Goal: Check status

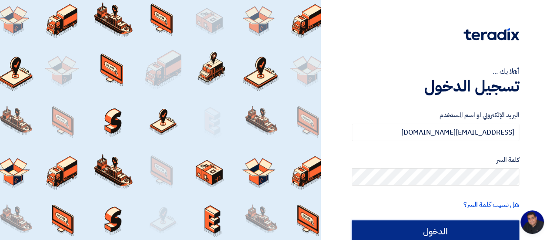
click at [433, 228] on input "الدخول" at bounding box center [435, 231] width 167 height 22
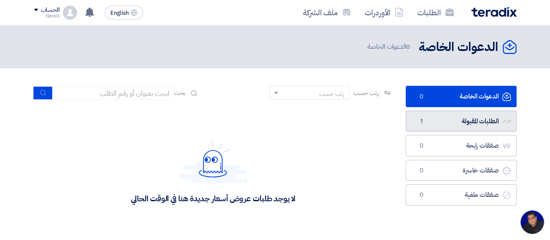
click at [448, 124] on link "الطلبات المقبولة الطلبات المقبولة 1" at bounding box center [461, 120] width 111 height 21
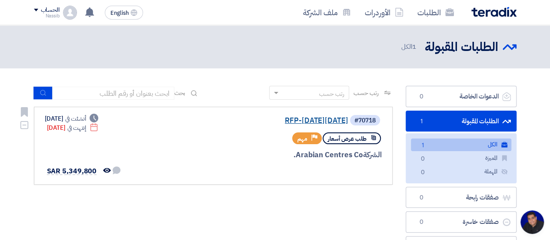
click at [327, 121] on link "RFP-[DATE][DATE]" at bounding box center [261, 121] width 174 height 8
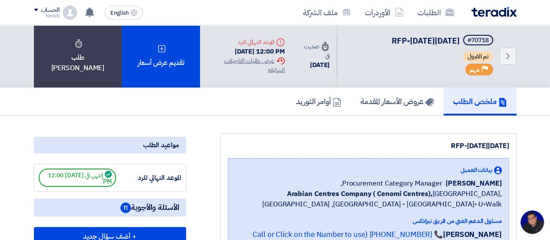
scroll to position [0, 0]
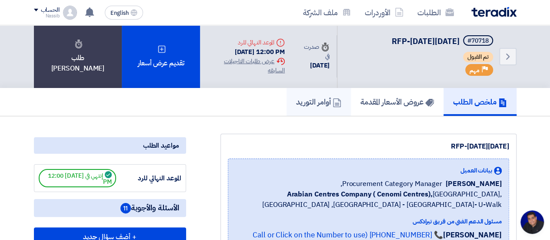
click at [308, 103] on h5 "أوامر التوريد" at bounding box center [318, 102] width 45 height 10
